Goal: Task Accomplishment & Management: Use online tool/utility

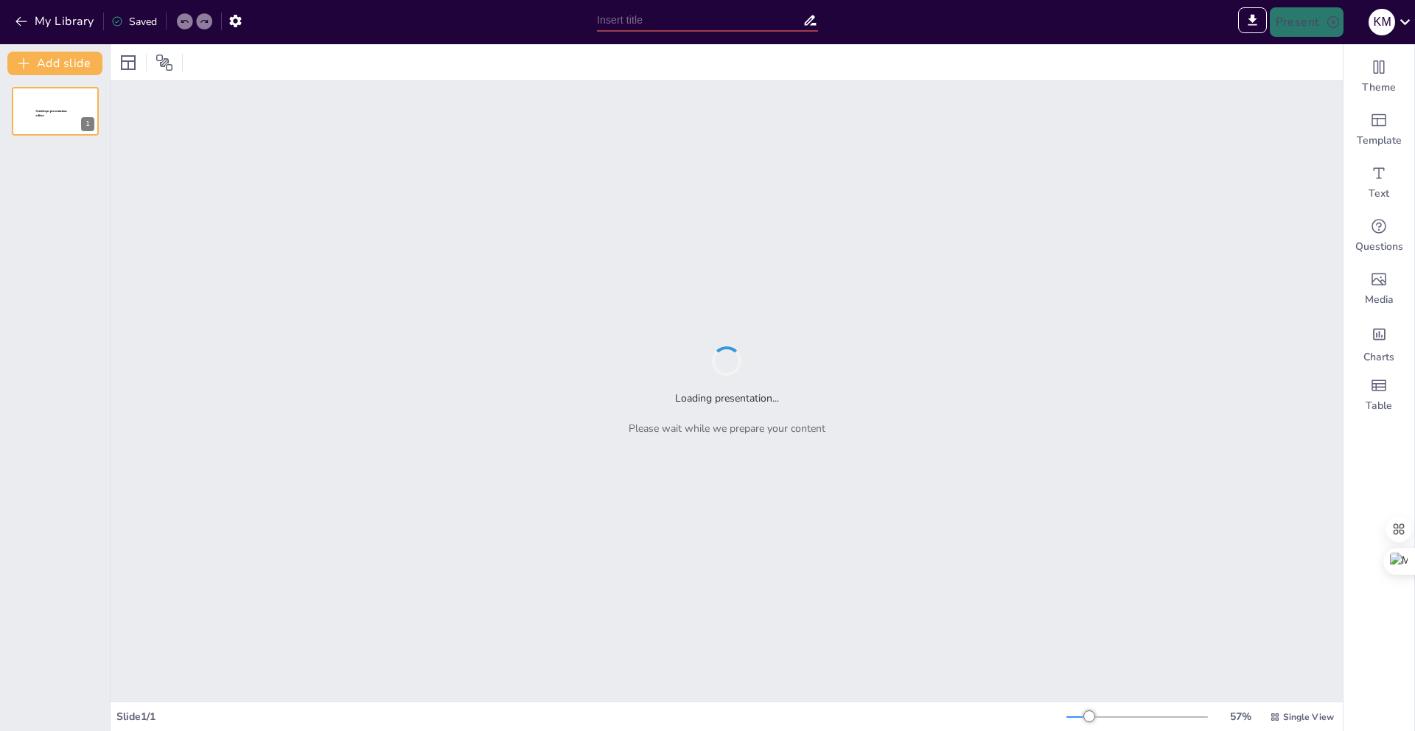
type input "První generace v [GEOGRAPHIC_DATA]: Kde je ten správný college a jak se vyhnout…"
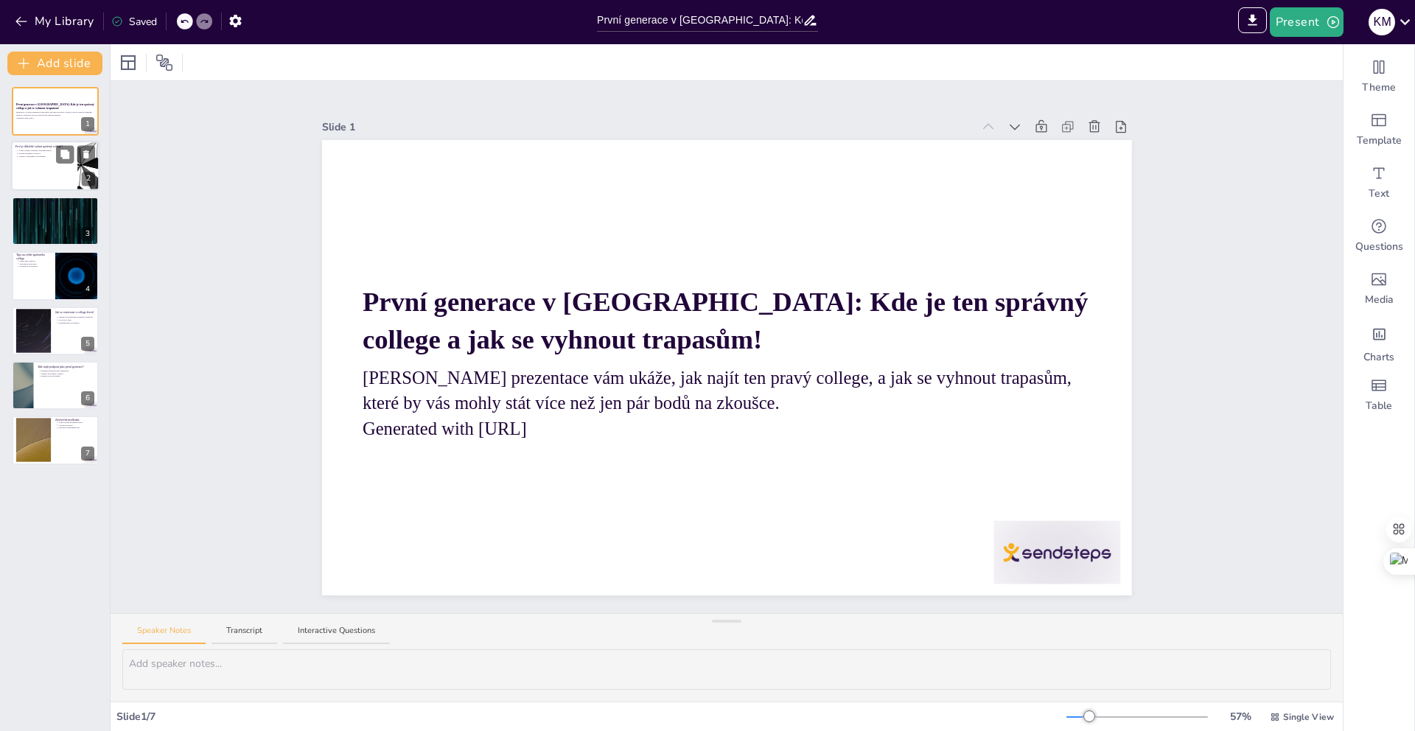
click at [43, 182] on div at bounding box center [55, 167] width 88 height 50
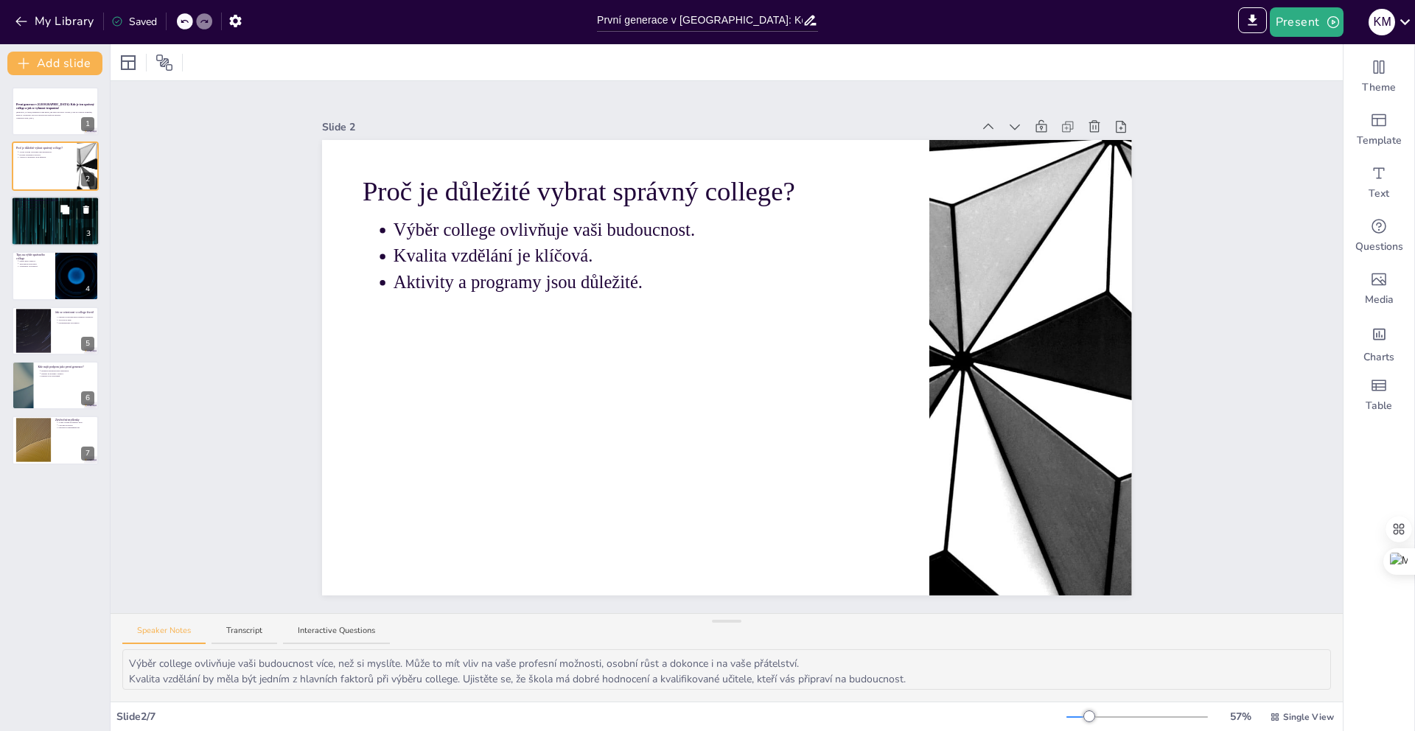
click at [49, 233] on div at bounding box center [55, 221] width 88 height 50
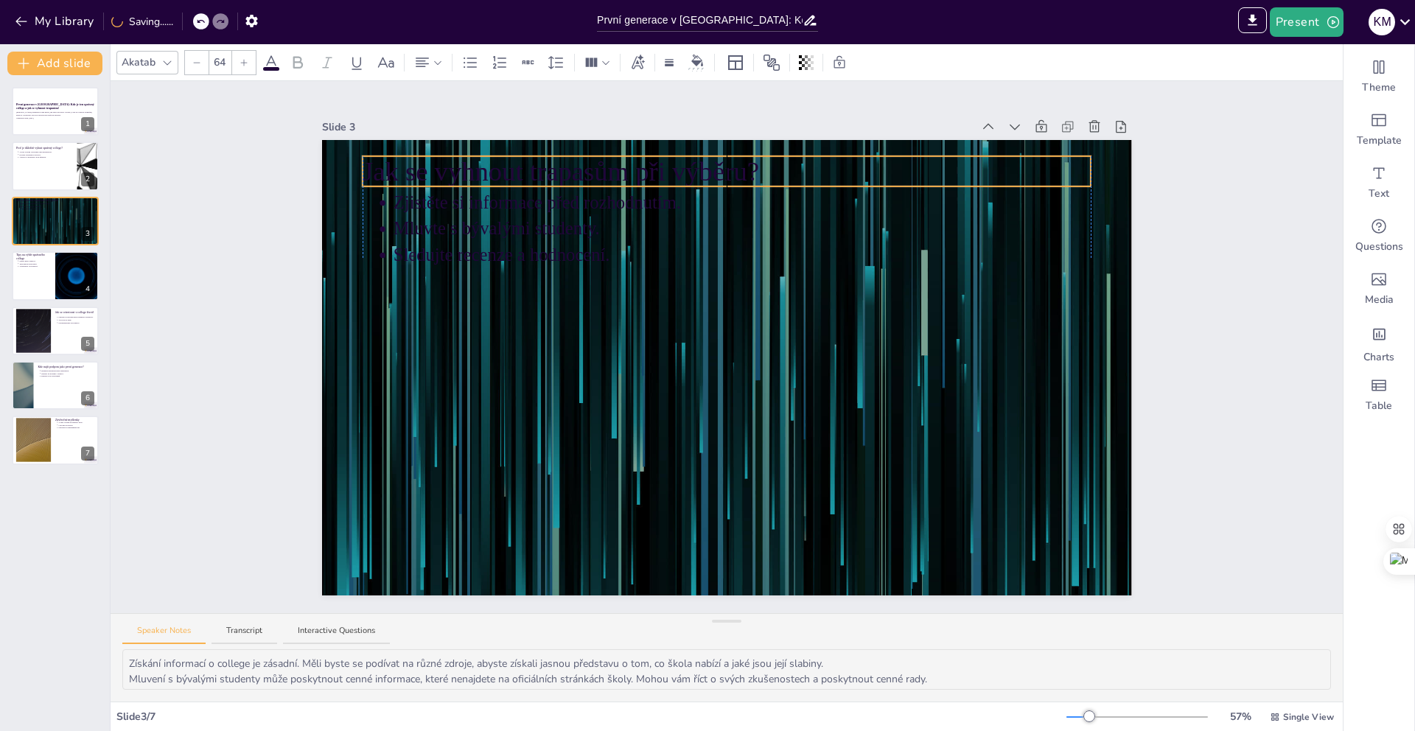
click at [373, 177] on p "Jak se vyhnout trapasům při výběru?" at bounding box center [727, 172] width 729 height 38
click at [386, 71] on div at bounding box center [386, 63] width 24 height 24
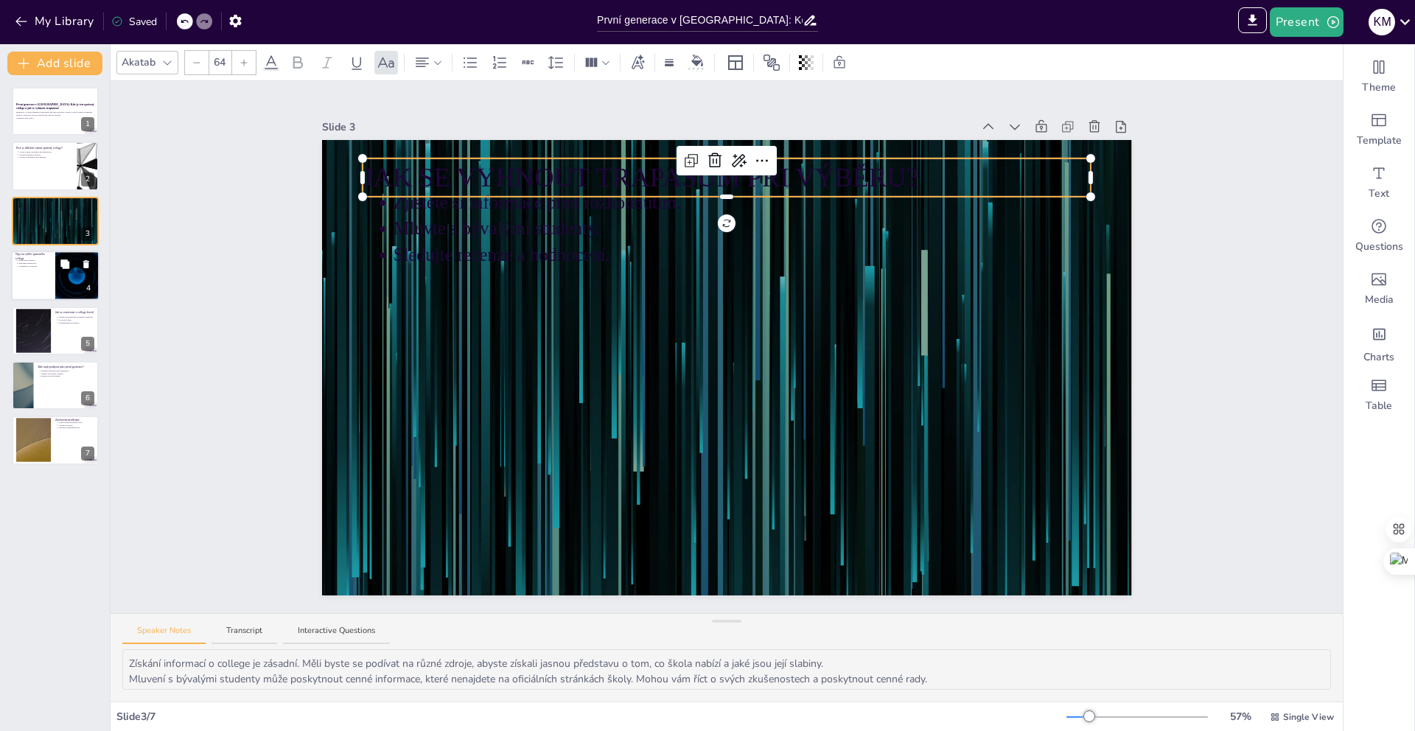
click at [50, 282] on div at bounding box center [55, 276] width 88 height 50
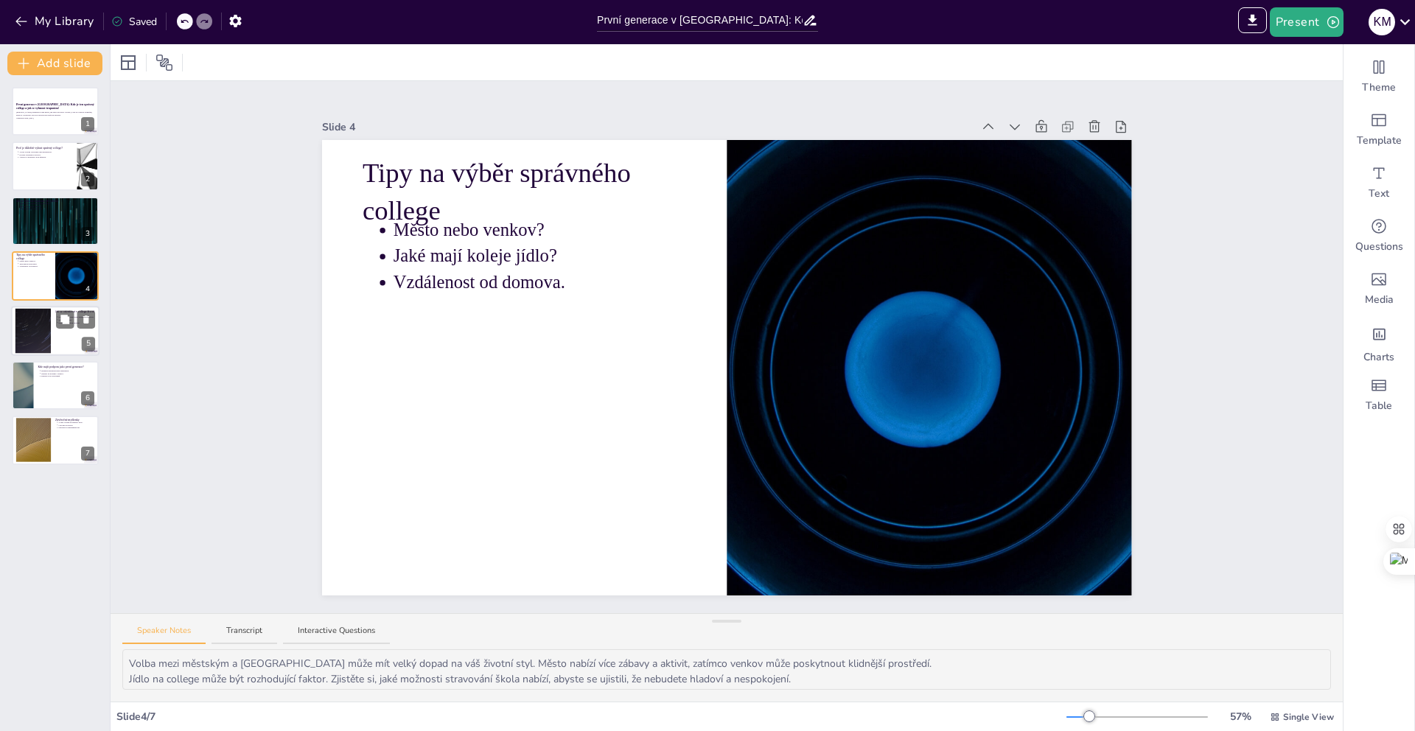
click at [41, 333] on div at bounding box center [33, 330] width 80 height 45
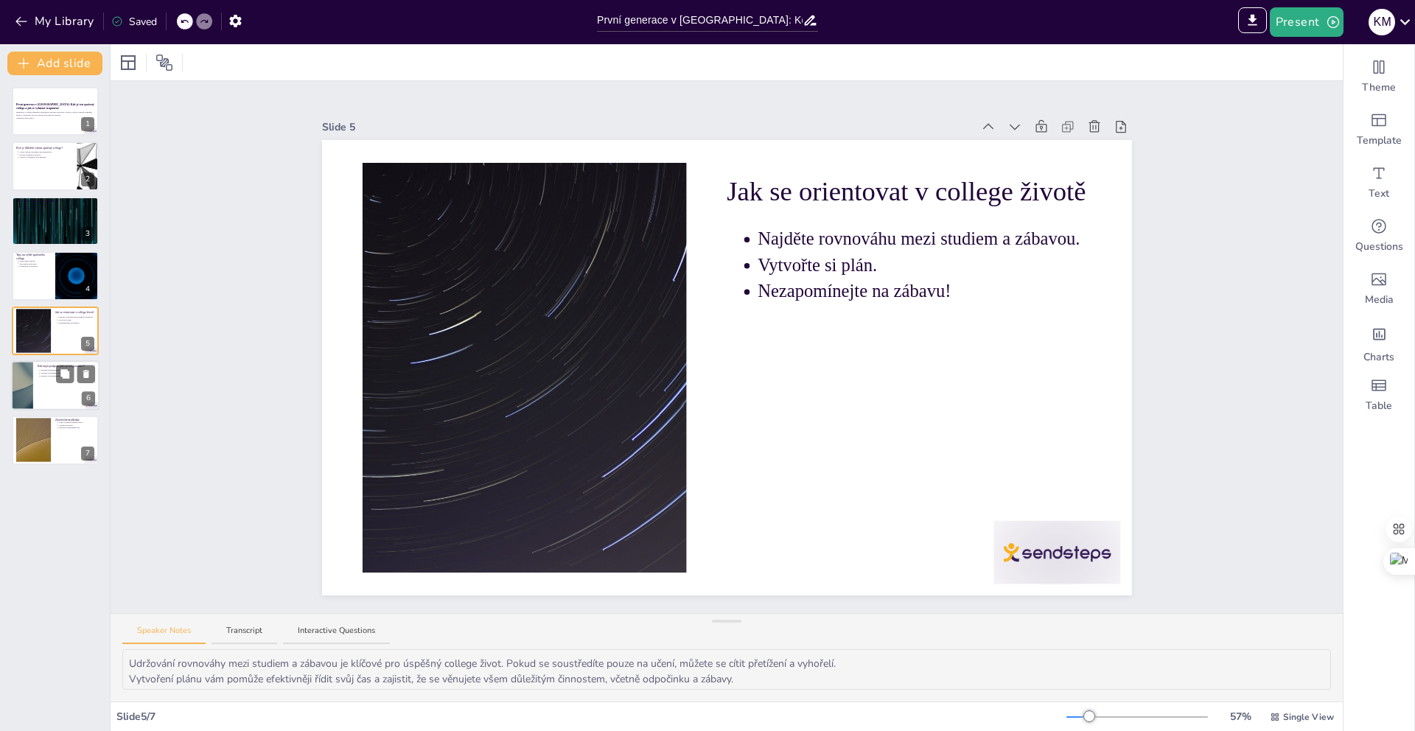
click at [44, 380] on div at bounding box center [55, 385] width 88 height 50
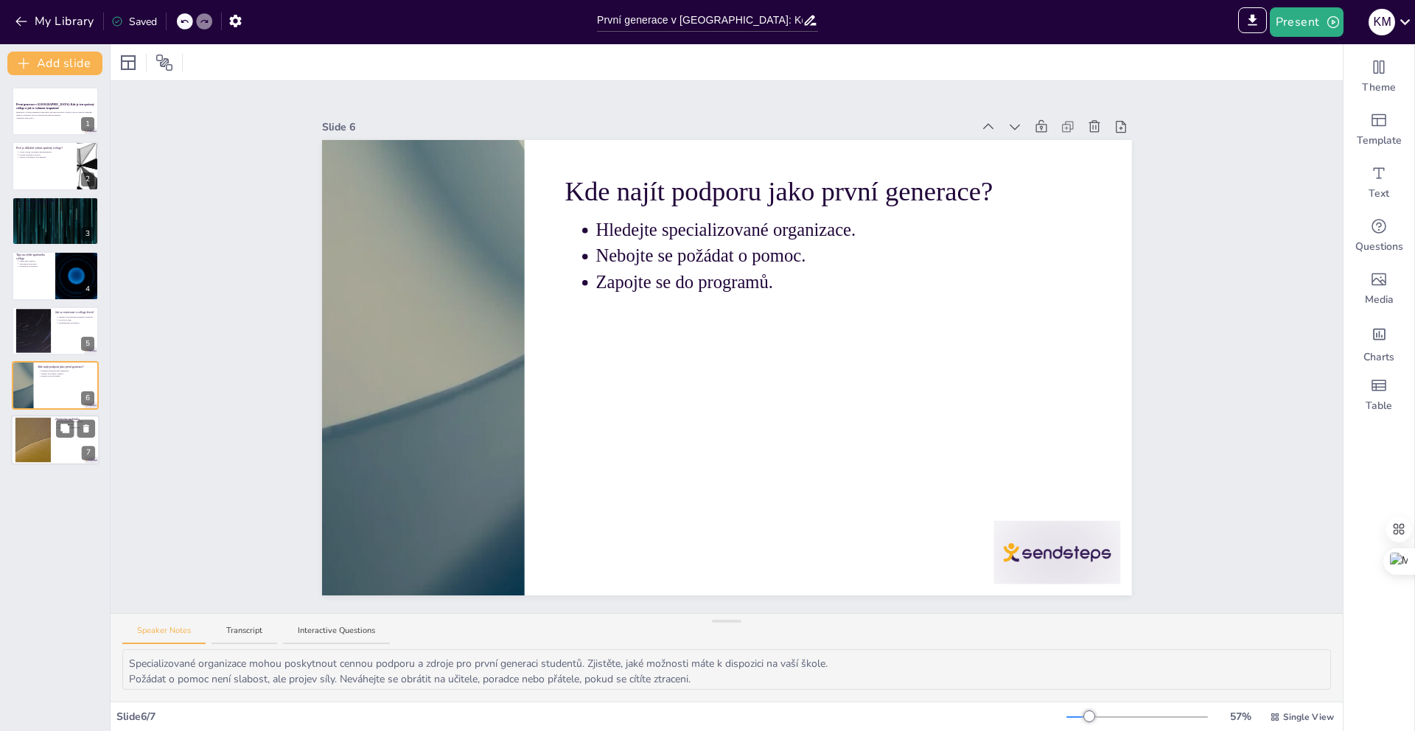
click at [42, 460] on div at bounding box center [33, 440] width 80 height 45
type textarea "Výběr college je jedním z nejdůležitějších rozhodnutí, které učiníte. Mějte na …"
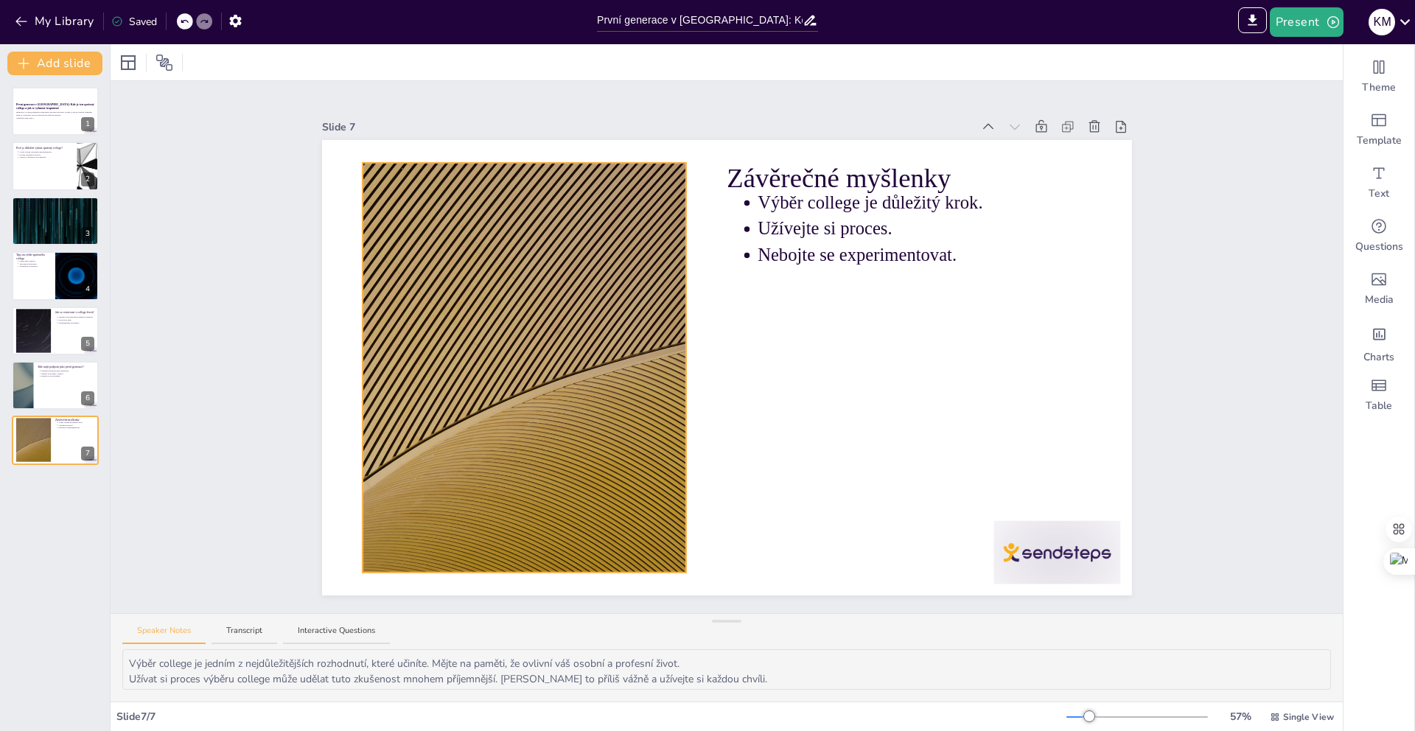
click at [508, 310] on div at bounding box center [524, 368] width 729 height 410
